Goal: Book appointment/travel/reservation

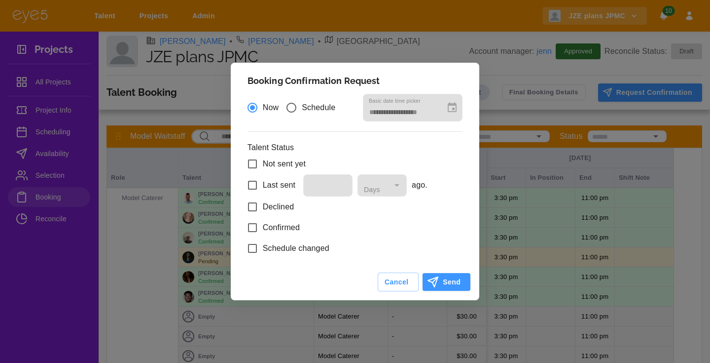
click at [459, 32] on div "**********" at bounding box center [355, 181] width 710 height 363
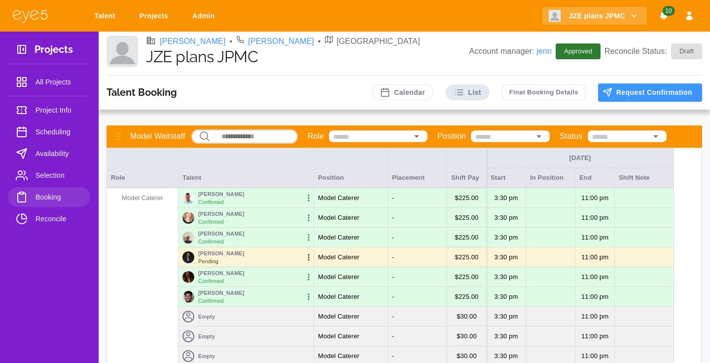
click at [40, 149] on span "Availability" at bounding box center [59, 153] width 47 height 12
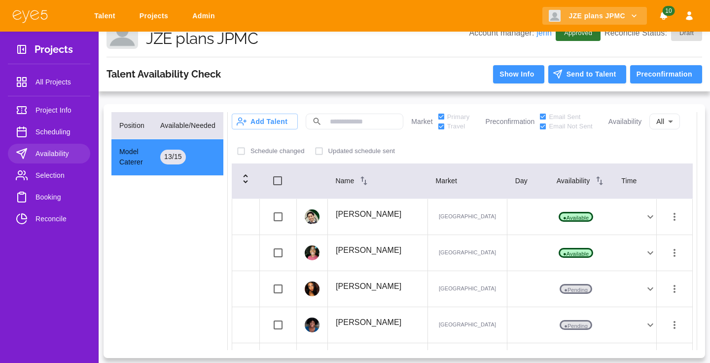
click at [356, 214] on p "[PERSON_NAME]" at bounding box center [369, 214] width 66 height 12
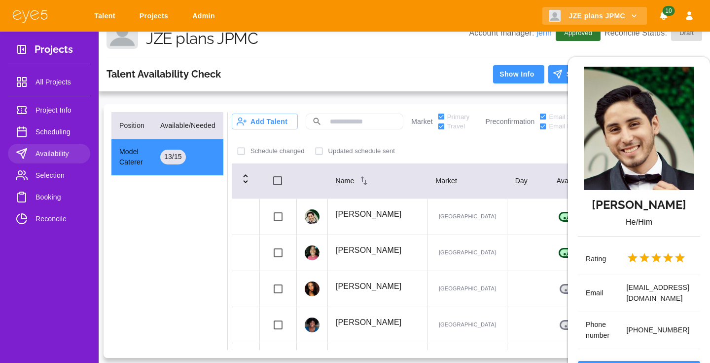
click at [632, 361] on button "View profile" at bounding box center [639, 370] width 122 height 18
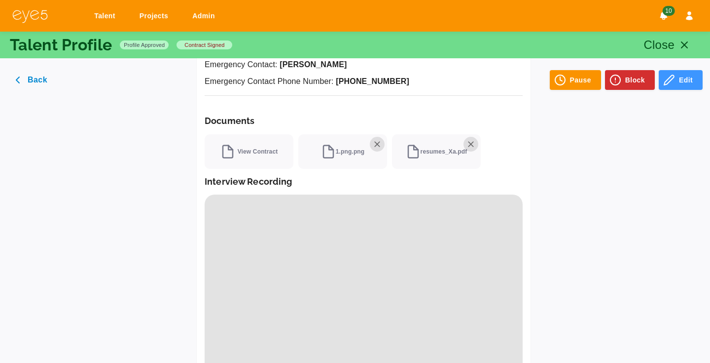
scroll to position [671, 0]
click at [262, 145] on span "View Contract" at bounding box center [249, 152] width 58 height 15
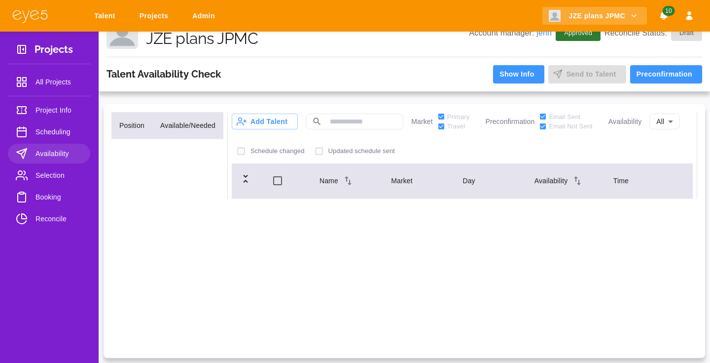
scroll to position [18, 0]
click at [49, 191] on link "Booking" at bounding box center [49, 197] width 82 height 20
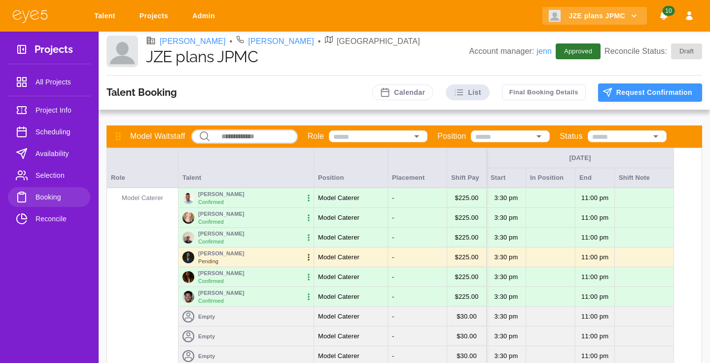
click at [635, 94] on button "Request Confirmation" at bounding box center [650, 92] width 104 height 18
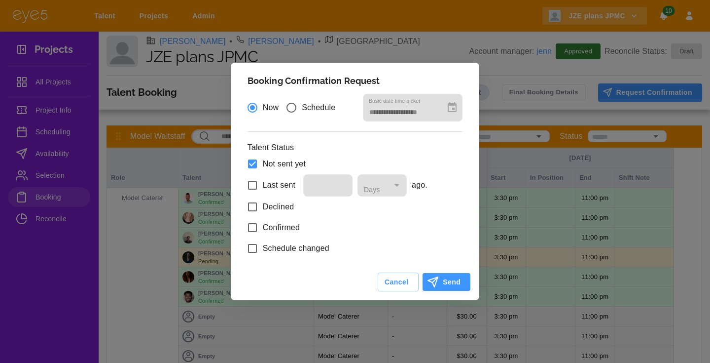
click at [458, 275] on button "Send" at bounding box center [447, 282] width 48 height 18
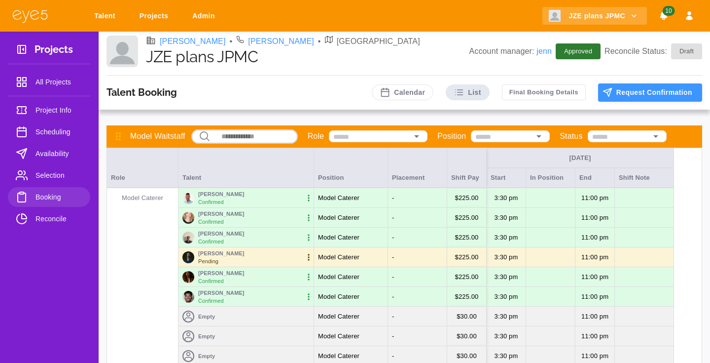
click at [624, 94] on button "Request Confirmation" at bounding box center [650, 92] width 104 height 18
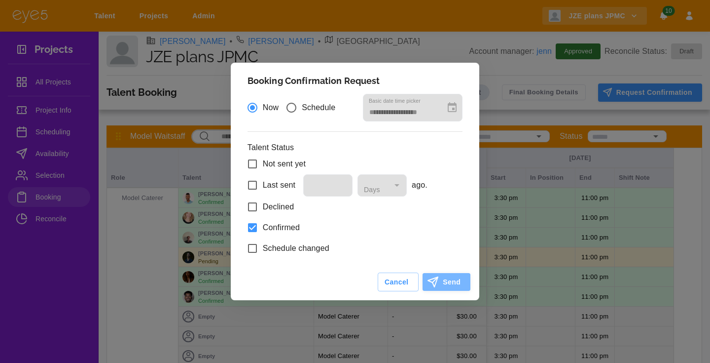
click at [460, 278] on button "Send" at bounding box center [447, 282] width 48 height 18
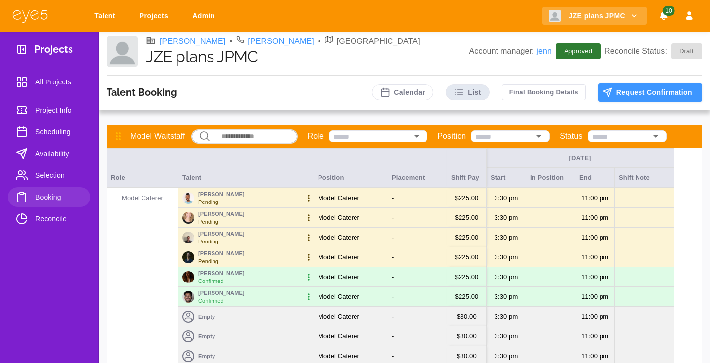
click at [101, 210] on div "Talent Booking Calendar List Final Booking Details Request Confirmation Model W…" at bounding box center [405, 288] width 612 height 427
